Goal: Use online tool/utility

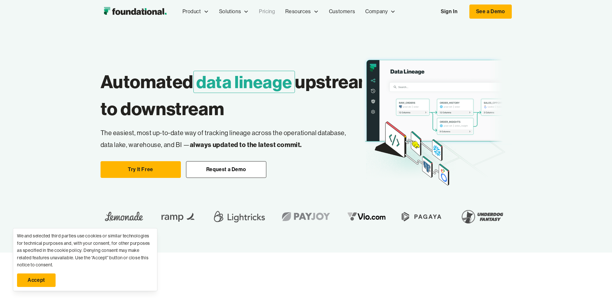
click at [254, 12] on link "Pricing" at bounding box center [267, 11] width 26 height 21
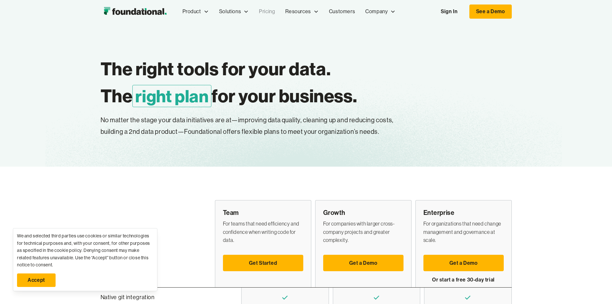
click at [42, 277] on link "Accept" at bounding box center [36, 279] width 39 height 13
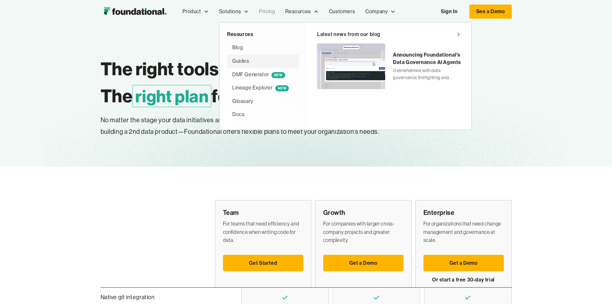
click at [232, 59] on div "Guides" at bounding box center [240, 61] width 17 height 8
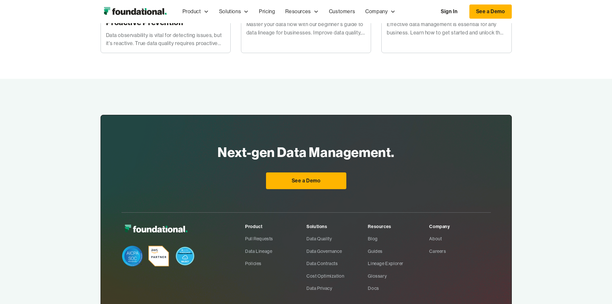
scroll to position [235, 0]
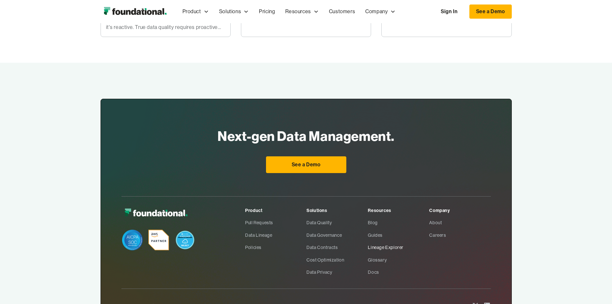
click at [403, 253] on link "Lineage Explorer" at bounding box center [398, 247] width 61 height 12
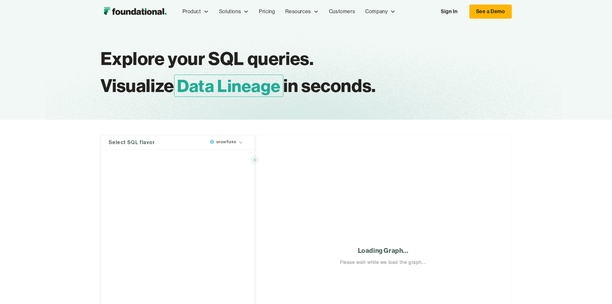
type textarea "**********"
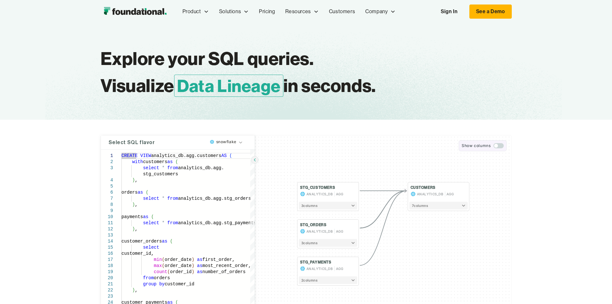
click at [495, 145] on span "button" at bounding box center [496, 146] width 4 height 4
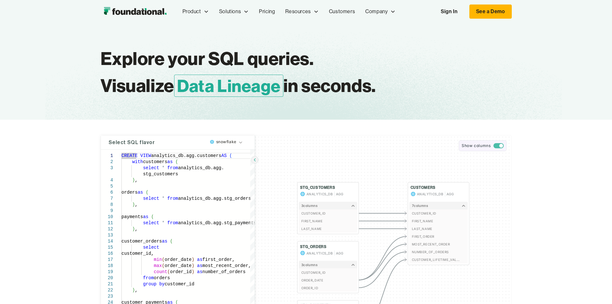
click at [498, 145] on span "button" at bounding box center [499, 145] width 10 height 5
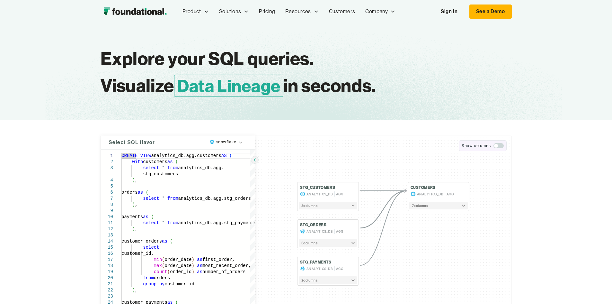
click at [498, 145] on span "button" at bounding box center [499, 145] width 10 height 5
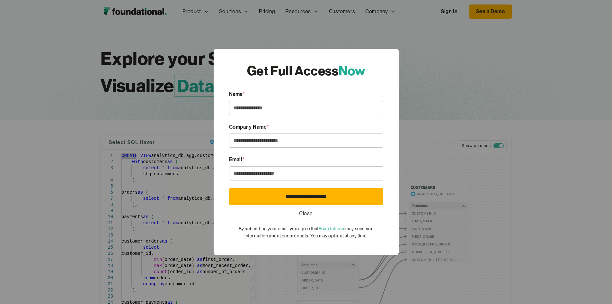
click at [479, 53] on div "**********" at bounding box center [306, 152] width 612 height 304
click at [309, 214] on link "Close" at bounding box center [306, 213] width 14 height 8
